Goal: Information Seeking & Learning: Check status

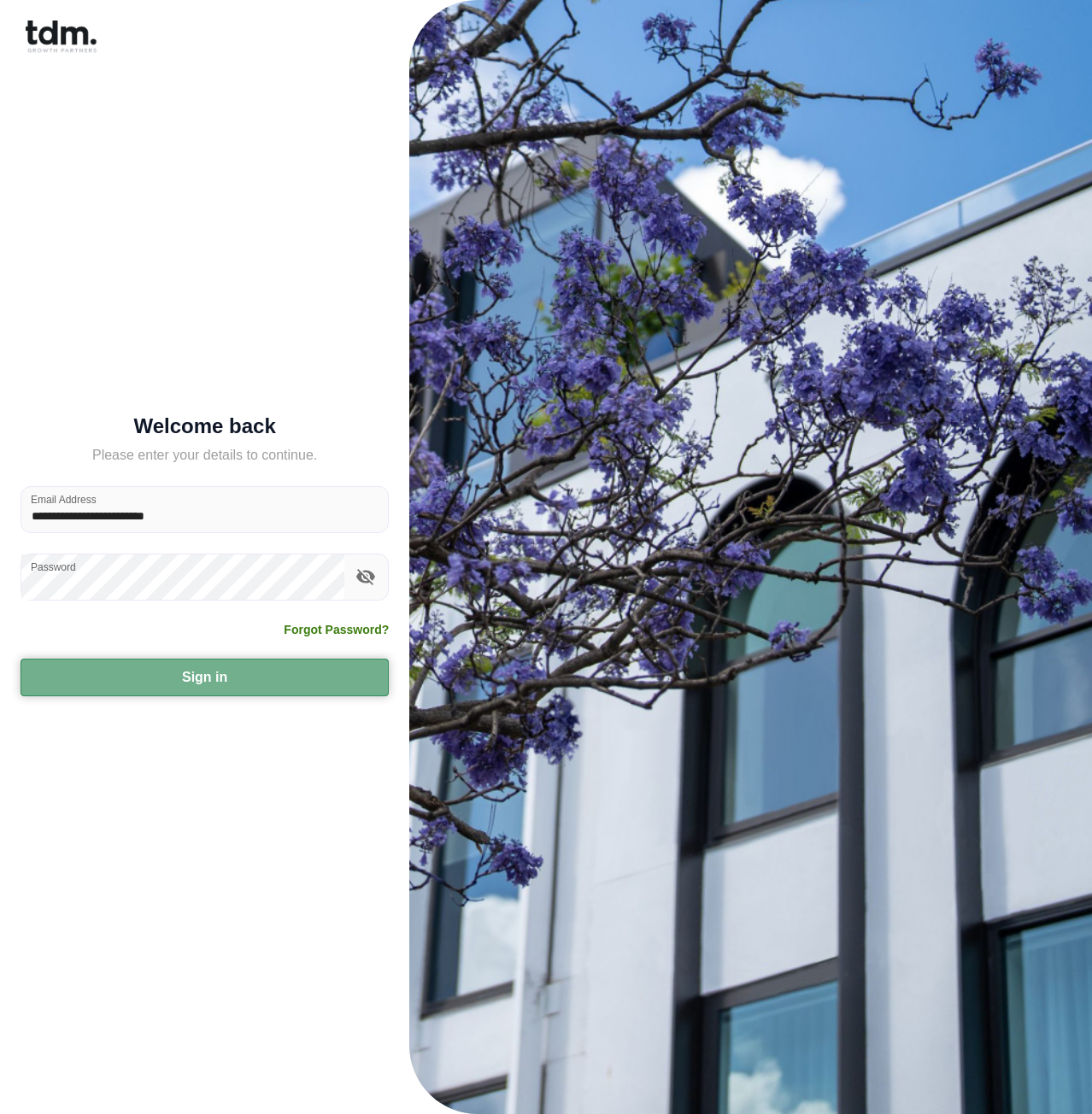
click at [216, 683] on button "Sign in" at bounding box center [205, 678] width 369 height 37
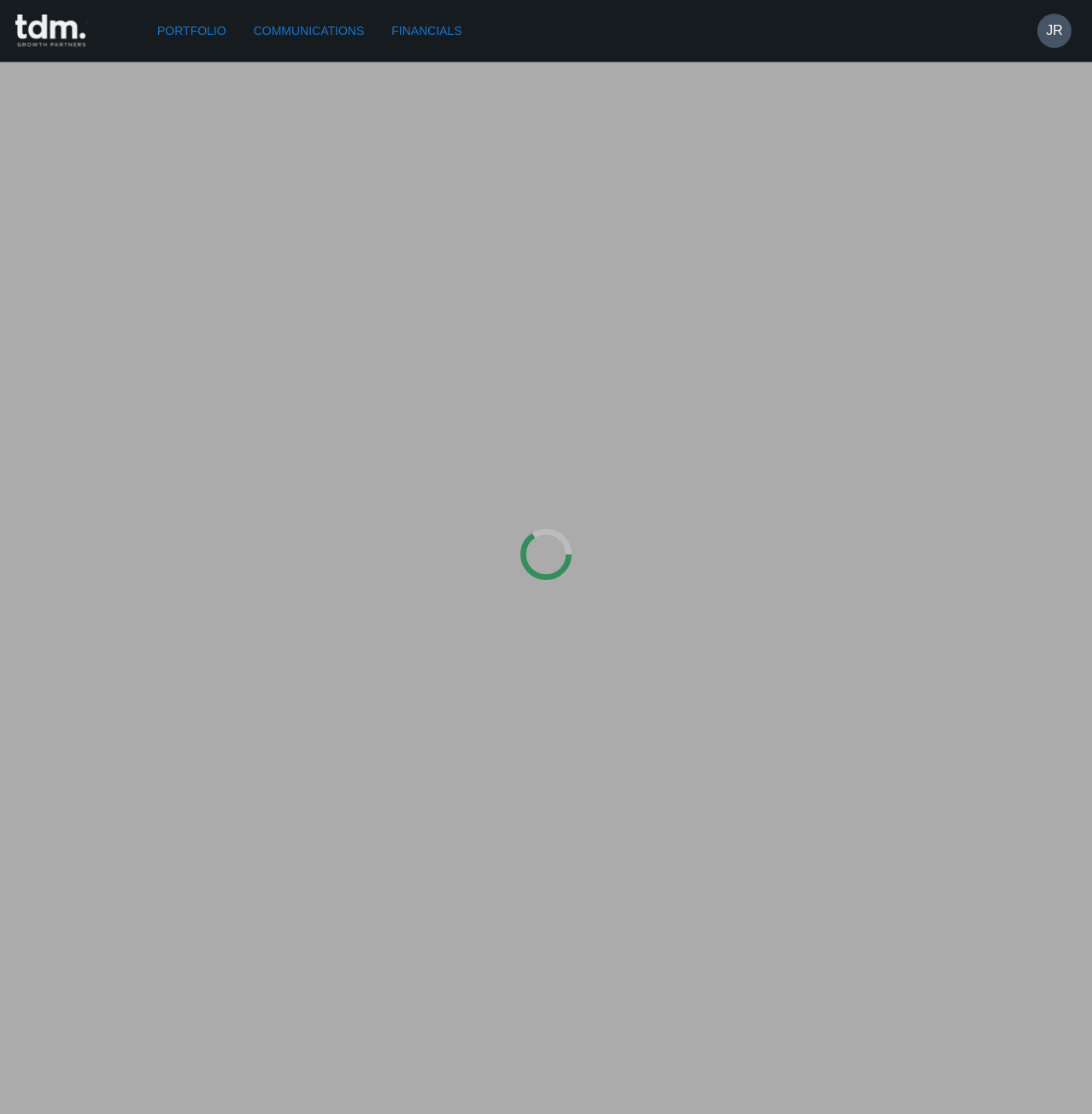
type input "*********"
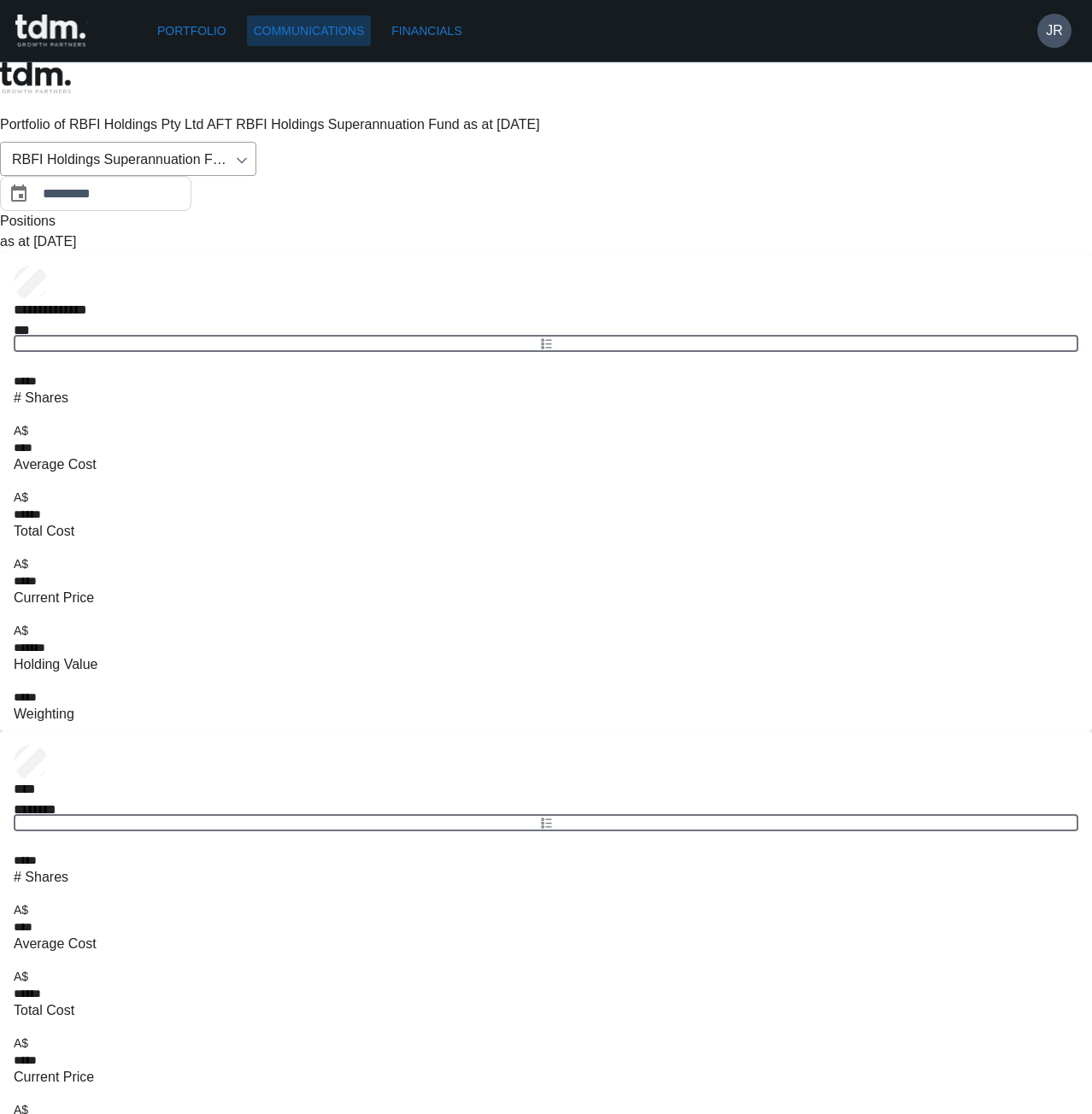
click at [347, 36] on link "Communications" at bounding box center [309, 32] width 125 height 32
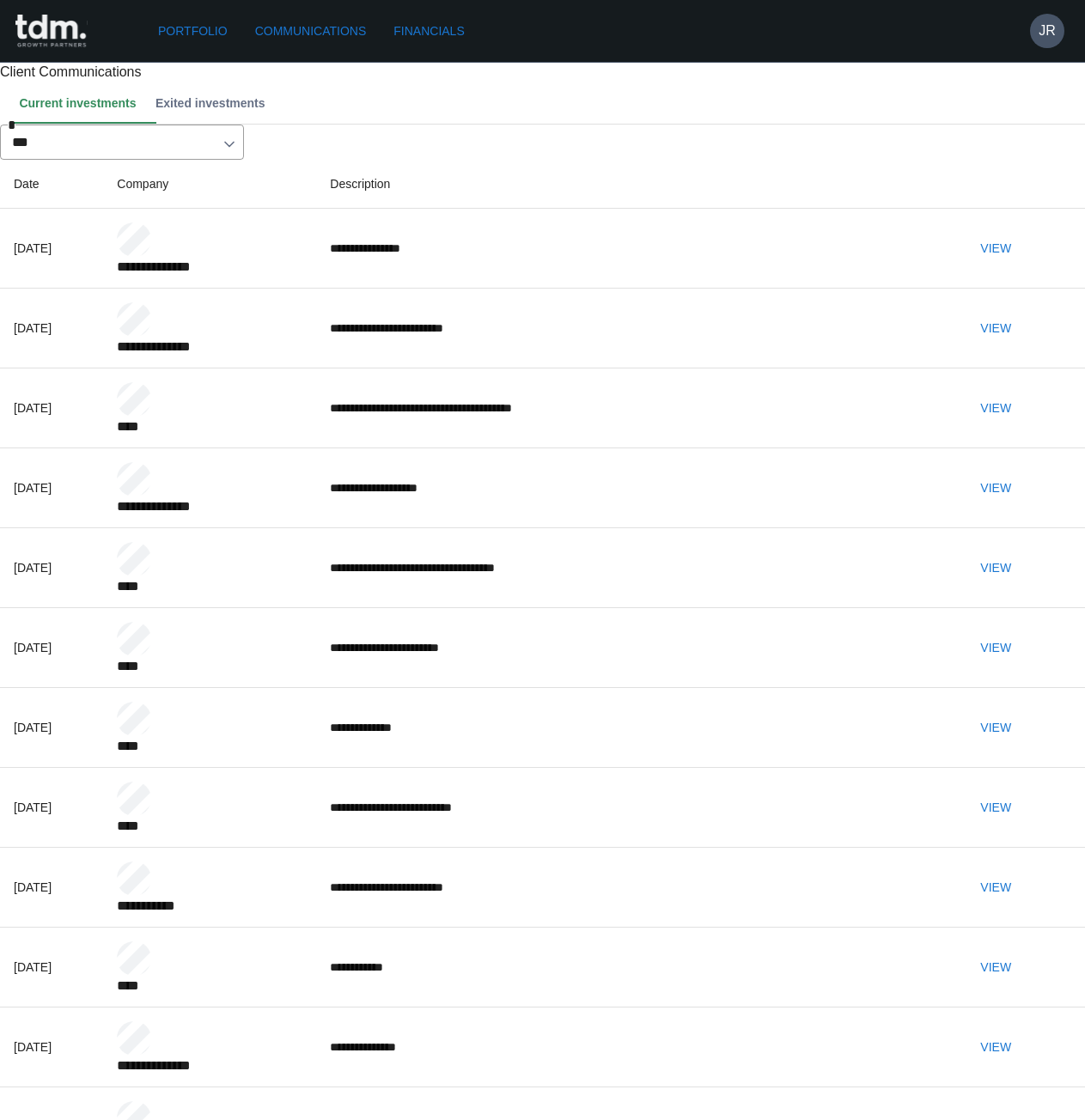
click at [418, 26] on link "Financials" at bounding box center [428, 32] width 84 height 32
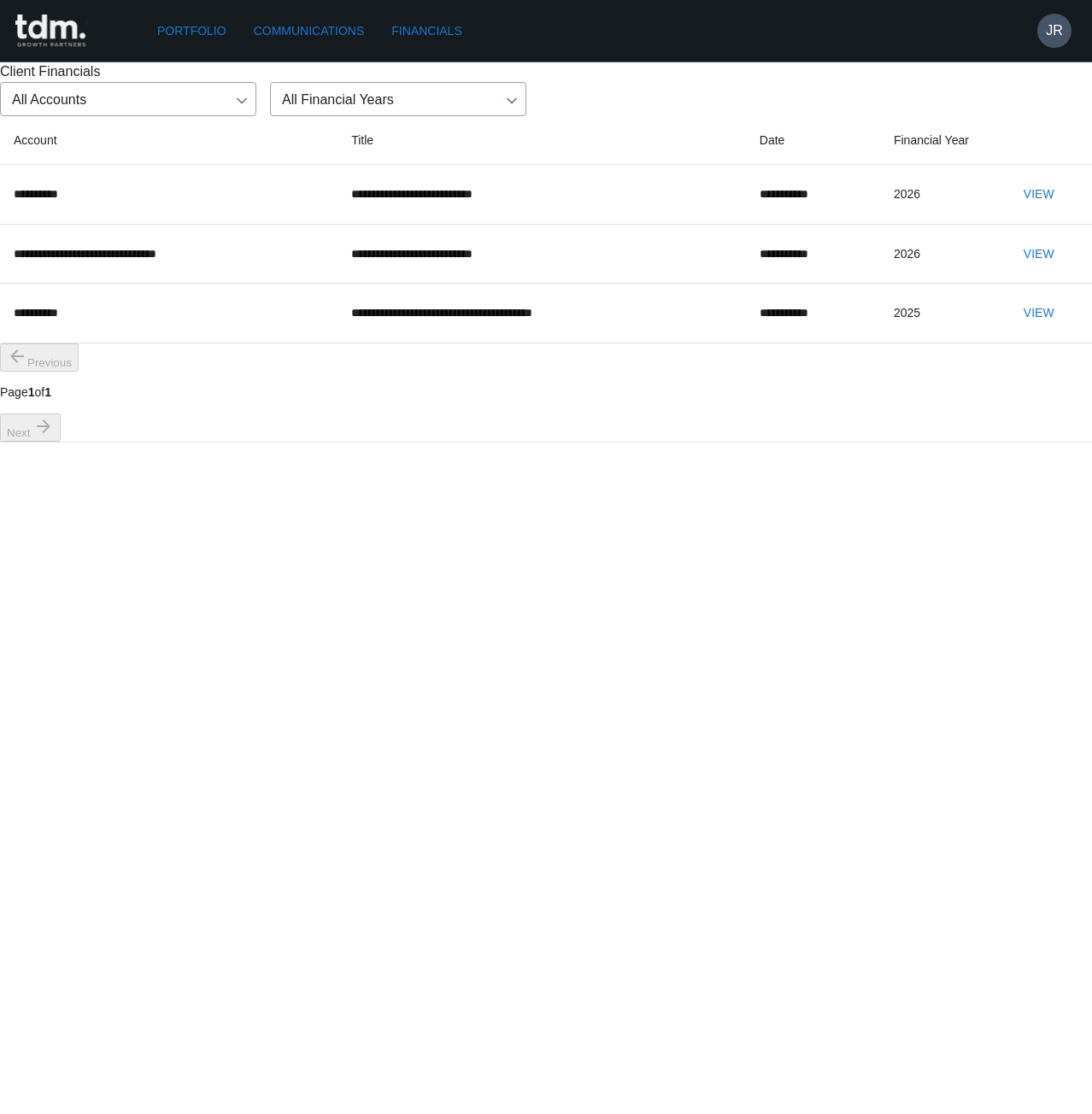
click at [1023, 210] on button "View" at bounding box center [1039, 195] width 55 height 32
click at [1019, 270] on button "View" at bounding box center [1039, 254] width 55 height 32
